Goal: Task Accomplishment & Management: Manage account settings

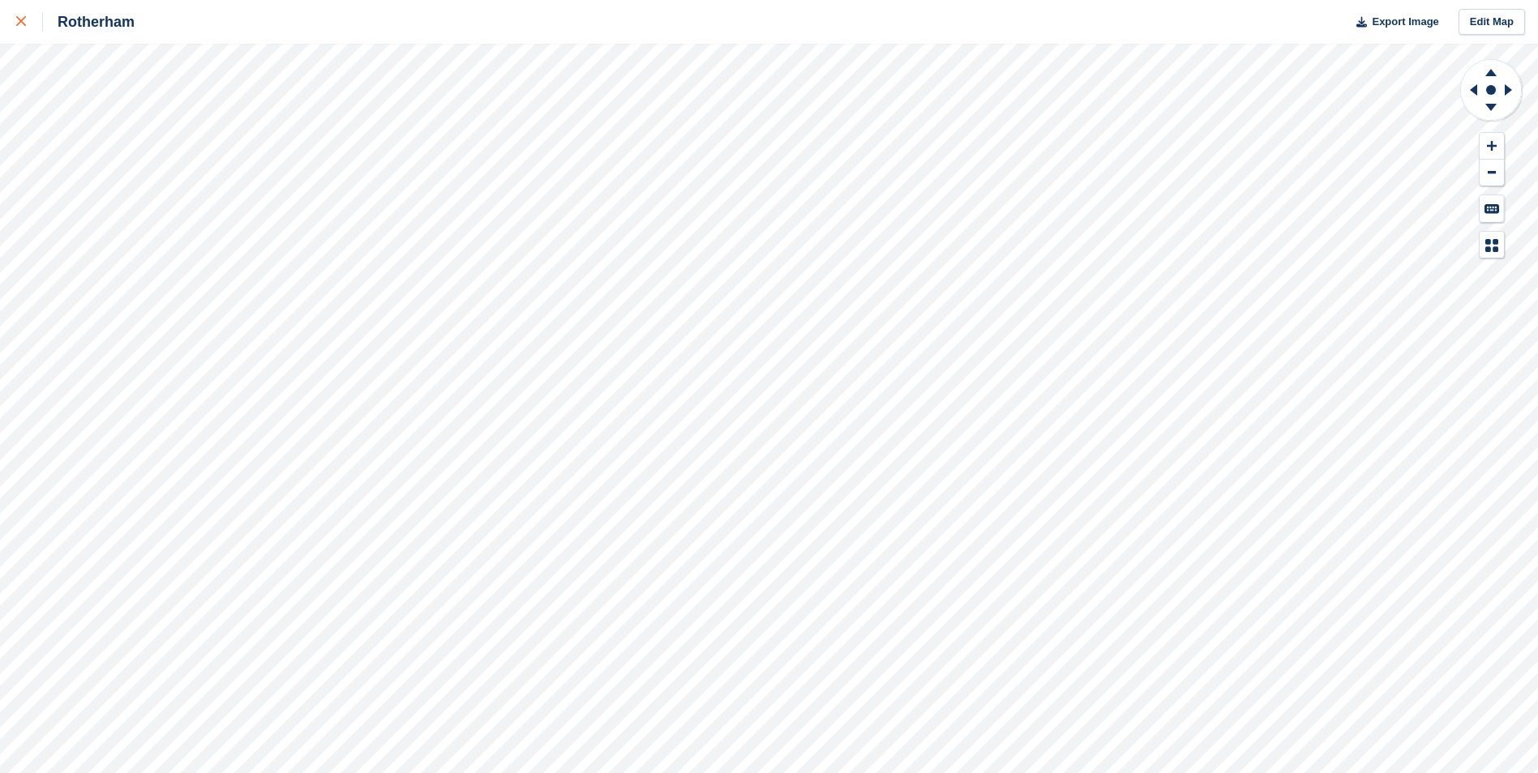
click at [22, 18] on icon at bounding box center [21, 21] width 10 height 10
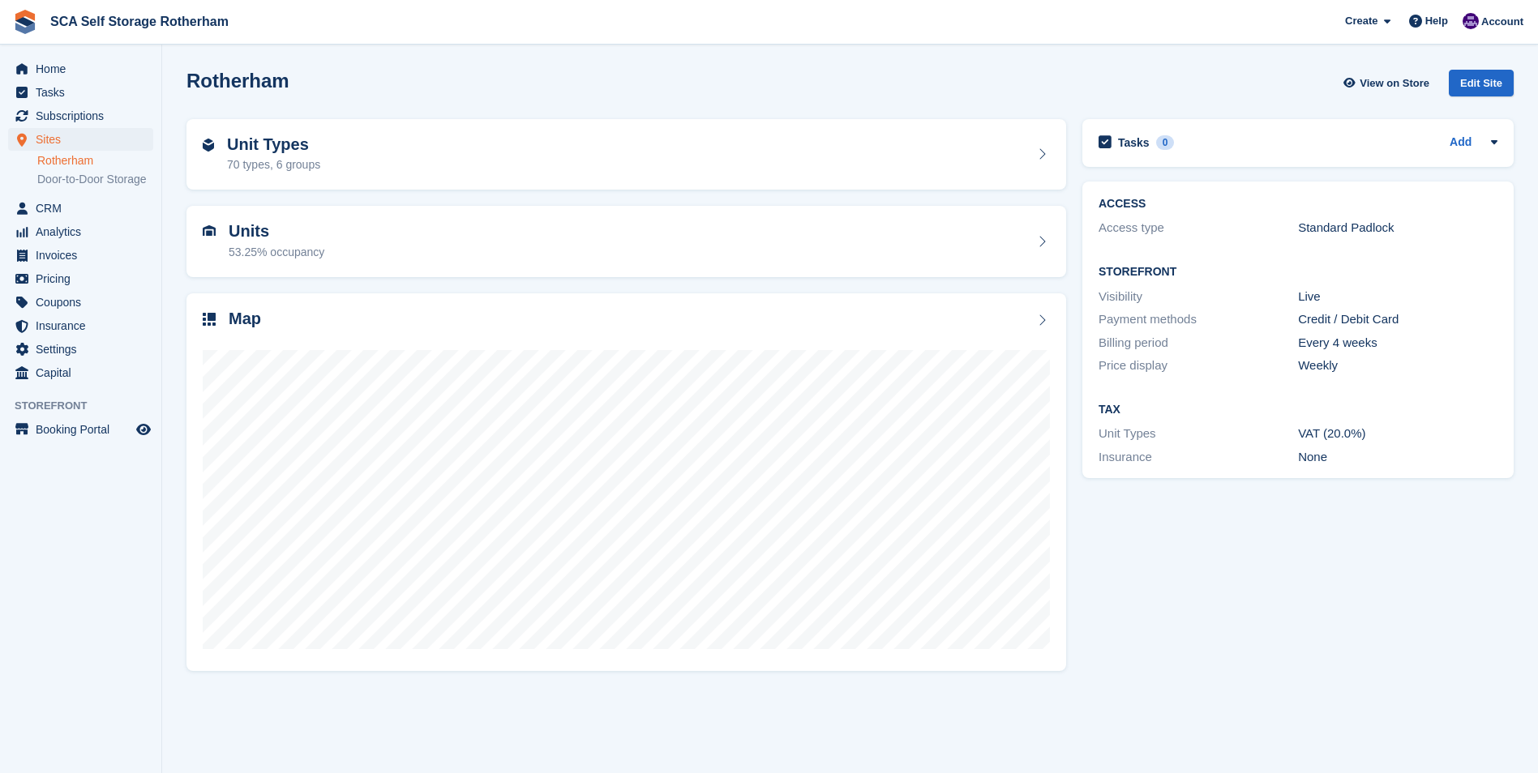
click at [530, 73] on div "Rotherham View on Store Edit Site" at bounding box center [849, 83] width 1327 height 27
click at [1477, 19] on img at bounding box center [1470, 21] width 16 height 16
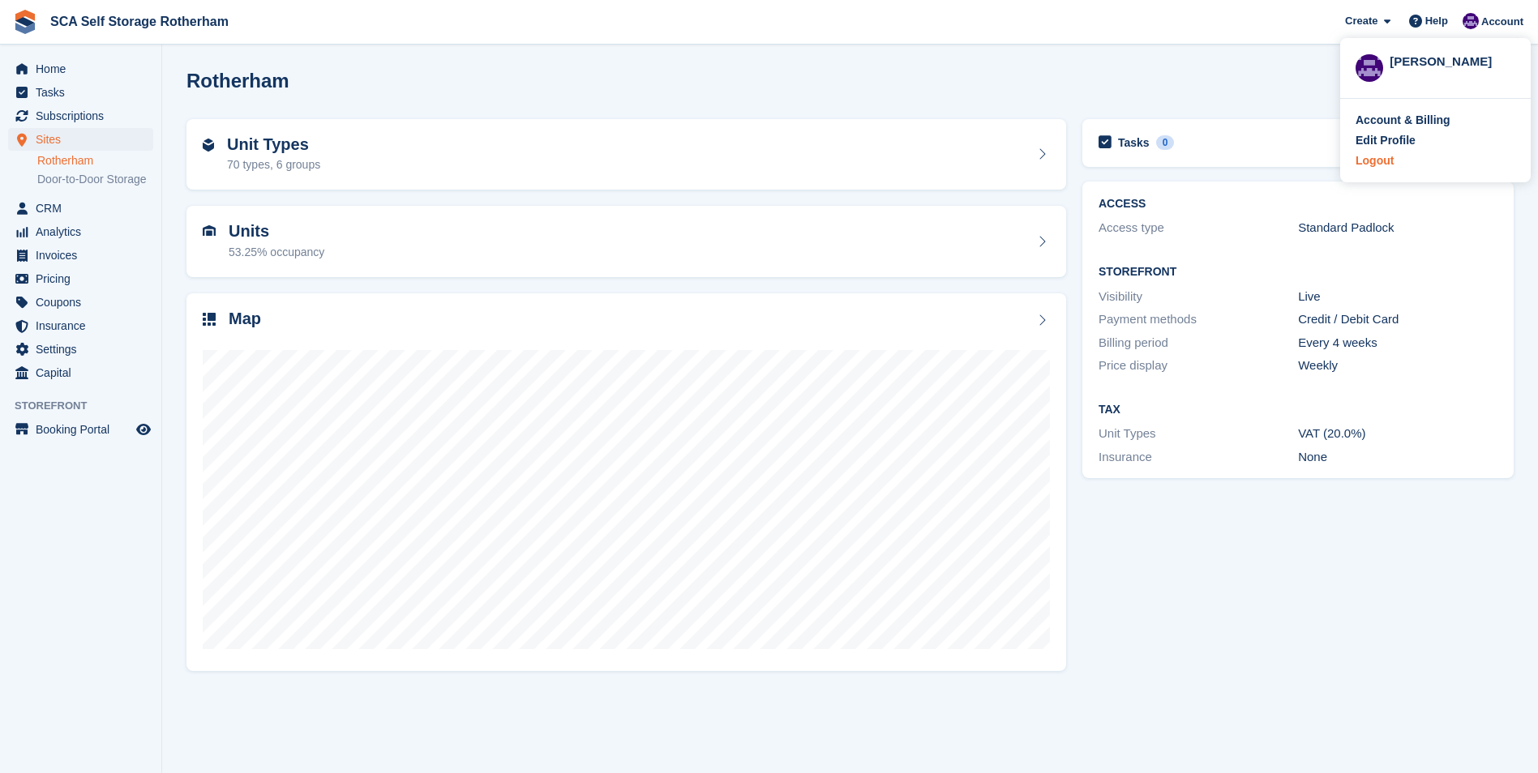
click at [1366, 160] on div "Logout" at bounding box center [1374, 160] width 38 height 17
